Goal: Task Accomplishment & Management: Use online tool/utility

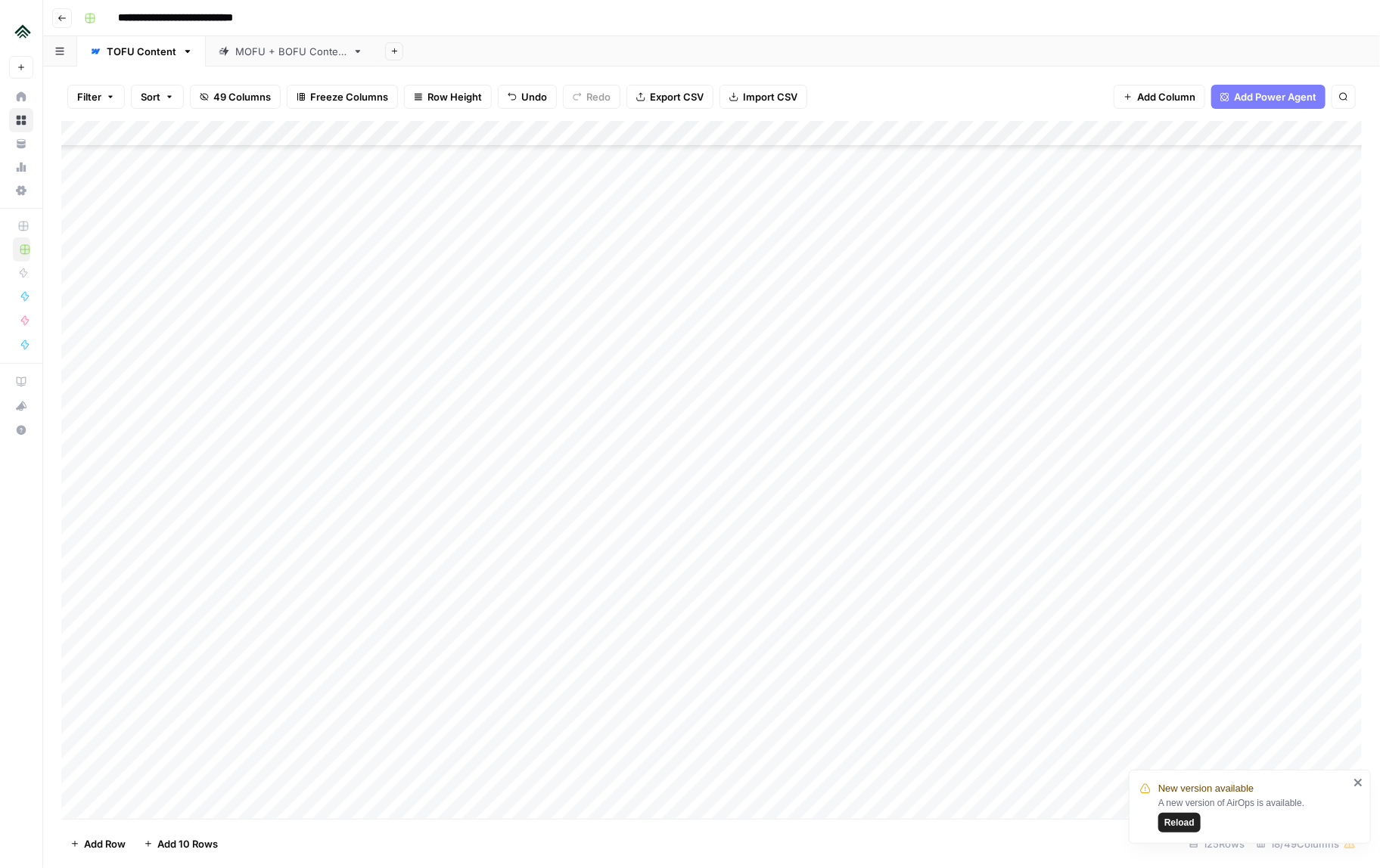
scroll to position [2514, 0]
click at [159, 619] on div "Add Column" at bounding box center [711, 470] width 1300 height 698
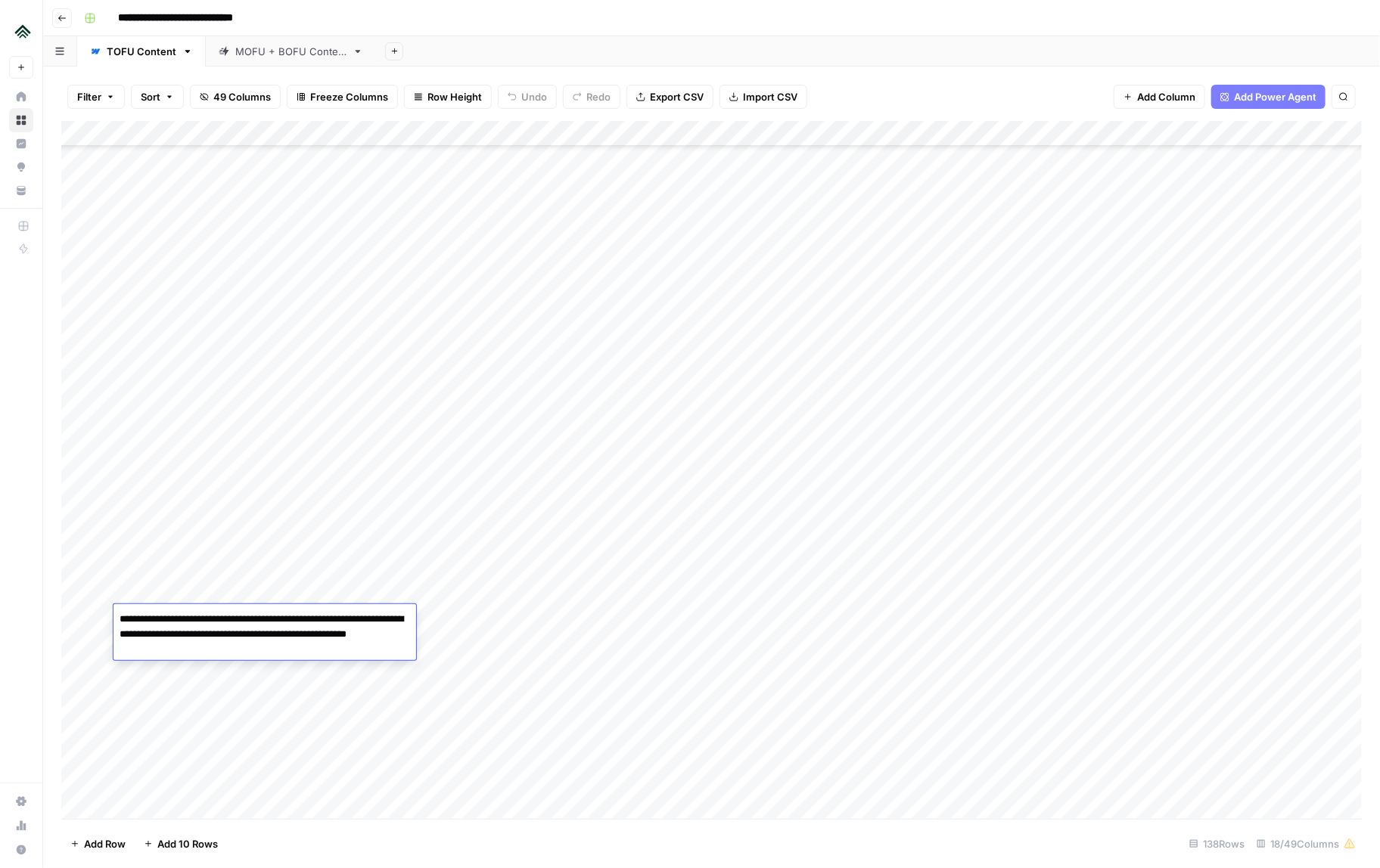
click at [165, 590] on div "Add Column" at bounding box center [711, 470] width 1300 height 698
click at [173, 407] on div "Add Column" at bounding box center [711, 470] width 1300 height 698
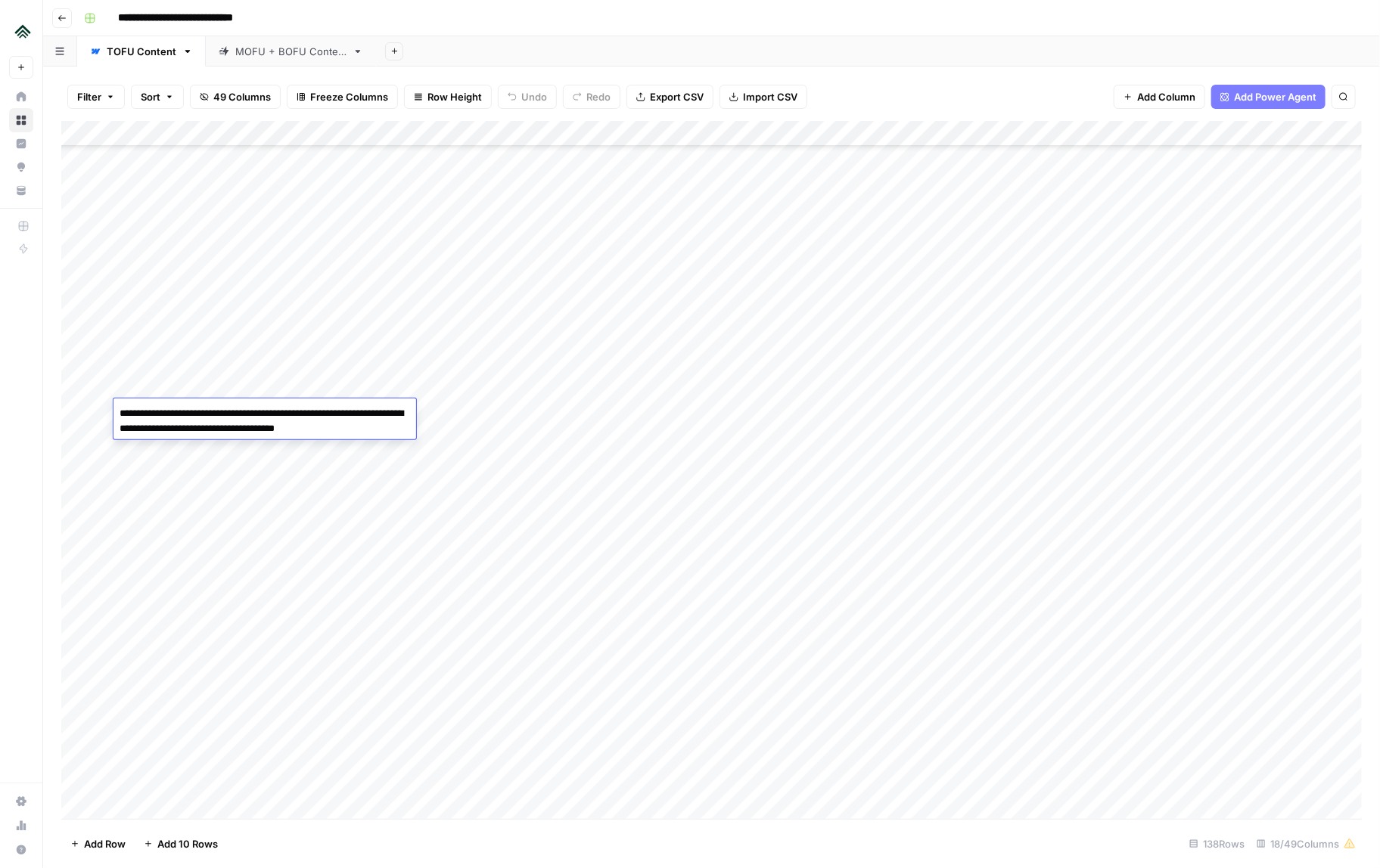
scroll to position [2660, 1]
